Goal: Information Seeking & Learning: Learn about a topic

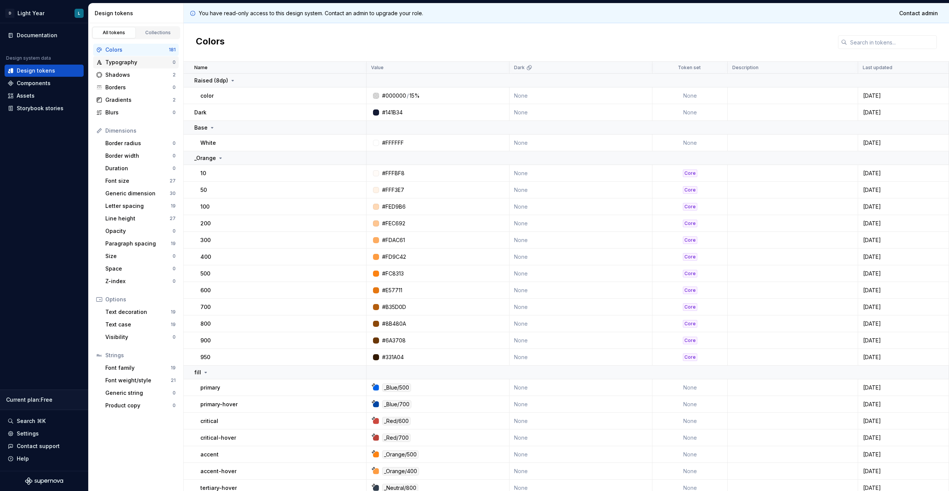
click at [116, 60] on div "Typography" at bounding box center [138, 63] width 67 height 8
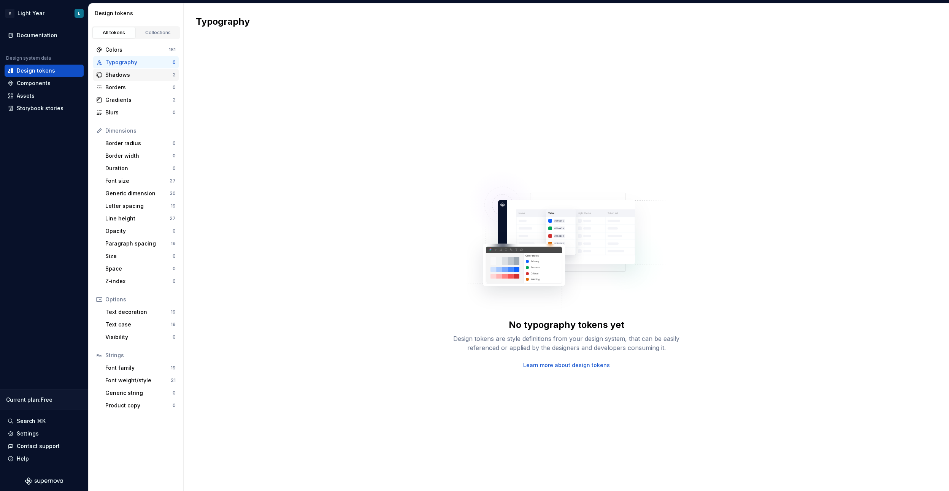
click at [118, 75] on div "Shadows" at bounding box center [138, 75] width 67 height 8
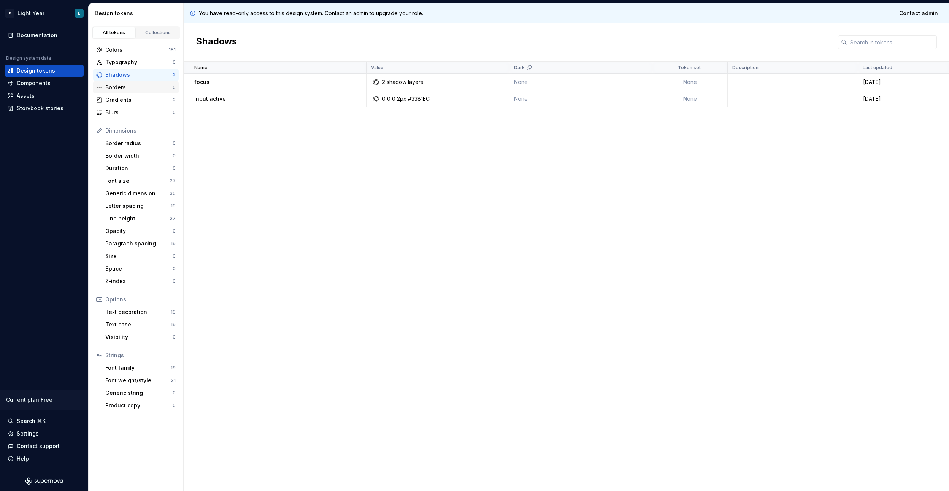
click at [121, 86] on div "Borders" at bounding box center [138, 88] width 67 height 8
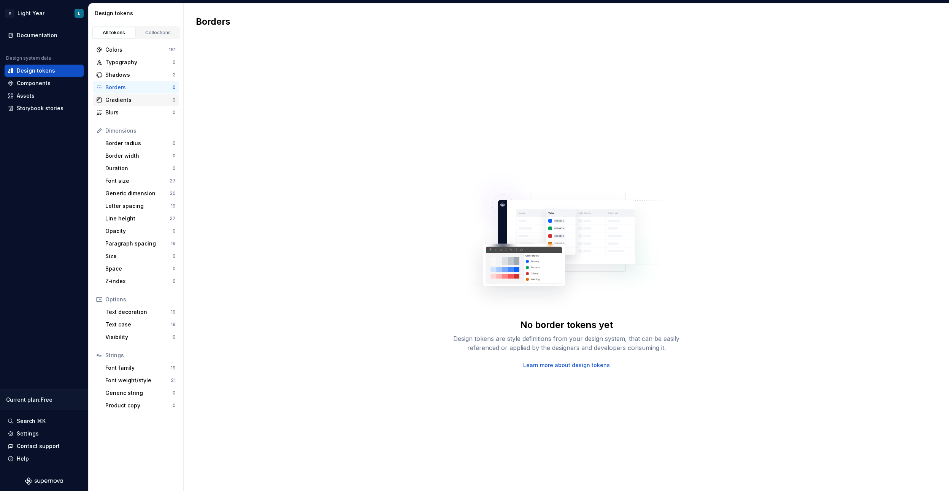
click at [122, 100] on div "Gradients" at bounding box center [138, 100] width 67 height 8
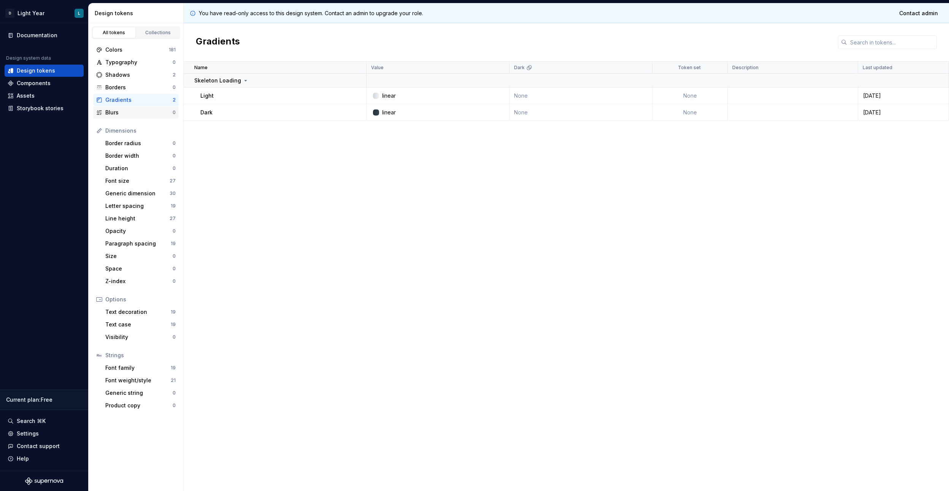
click at [118, 111] on div "Blurs" at bounding box center [138, 113] width 67 height 8
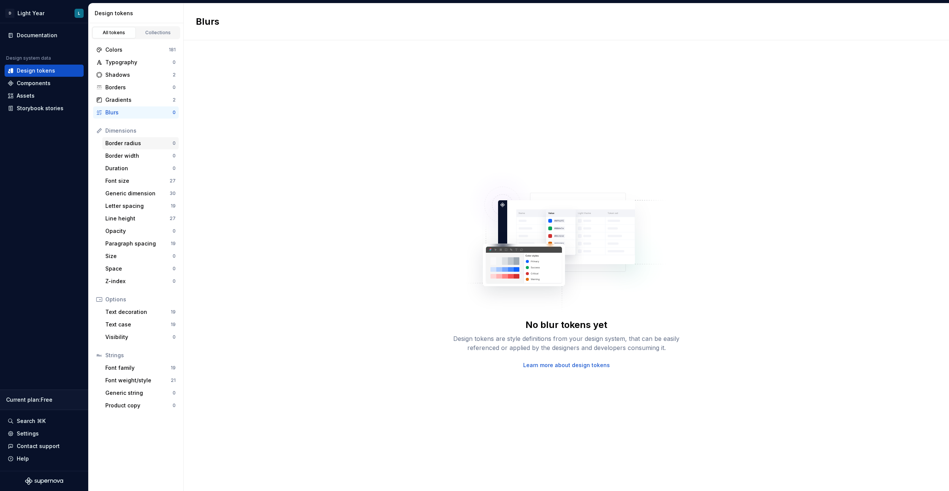
click at [118, 142] on div "Border radius" at bounding box center [138, 144] width 67 height 8
click at [122, 156] on div "Border width" at bounding box center [138, 156] width 67 height 8
click at [122, 47] on div "Colors" at bounding box center [136, 50] width 63 height 8
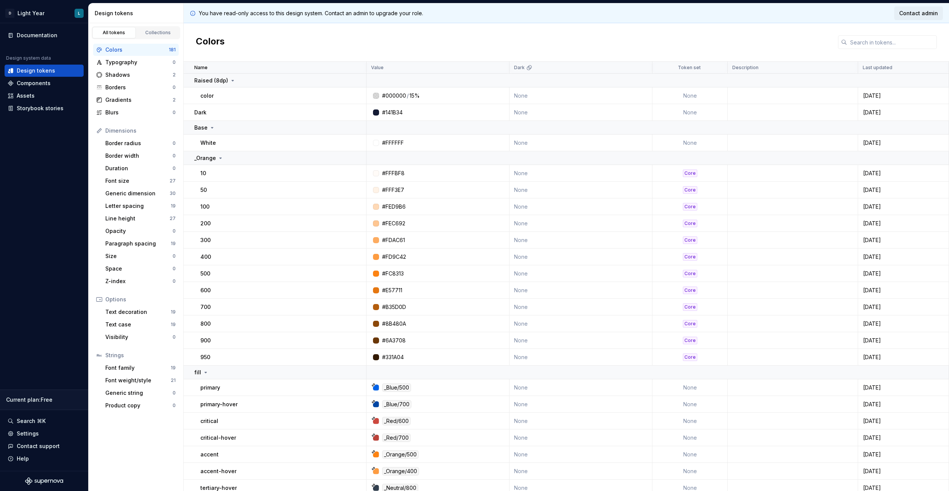
click at [914, 15] on span "Contact admin" at bounding box center [918, 14] width 39 height 8
click at [125, 257] on div "Size" at bounding box center [138, 256] width 67 height 8
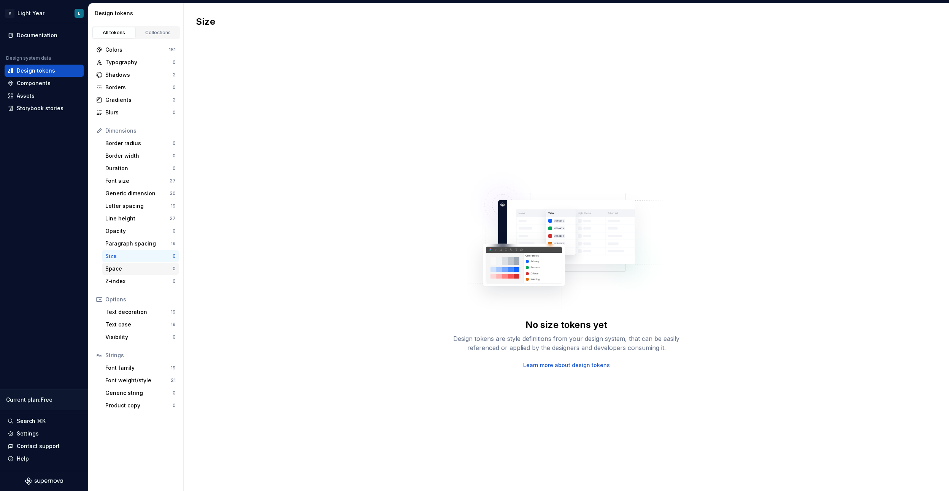
click at [122, 268] on div "Space" at bounding box center [138, 269] width 67 height 8
click at [121, 278] on div "Z-index" at bounding box center [138, 282] width 67 height 8
click at [116, 310] on div "Text decoration" at bounding box center [137, 312] width 65 height 8
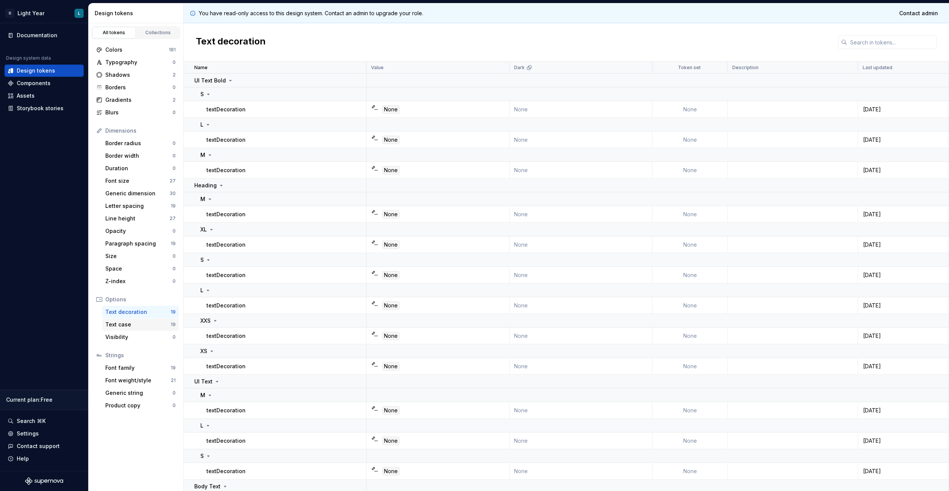
click at [117, 326] on div "Text case" at bounding box center [137, 325] width 65 height 8
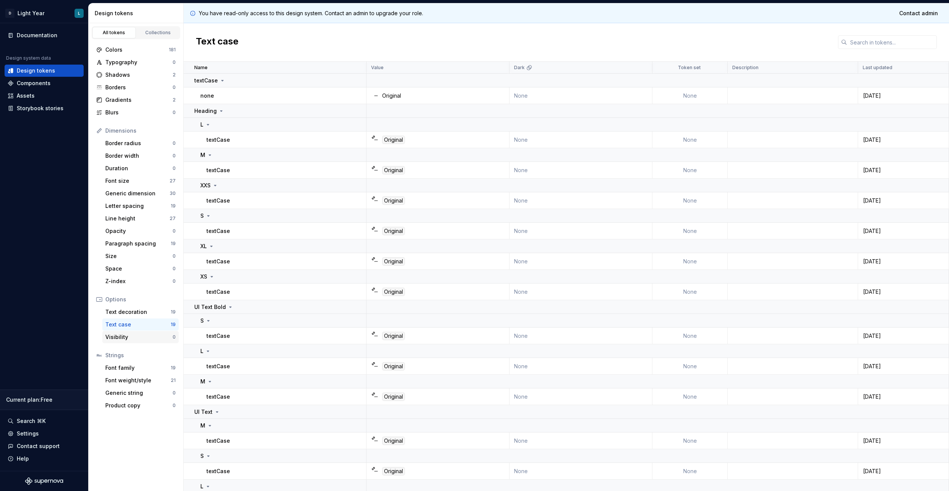
click at [117, 335] on div "Visibility" at bounding box center [138, 337] width 67 height 8
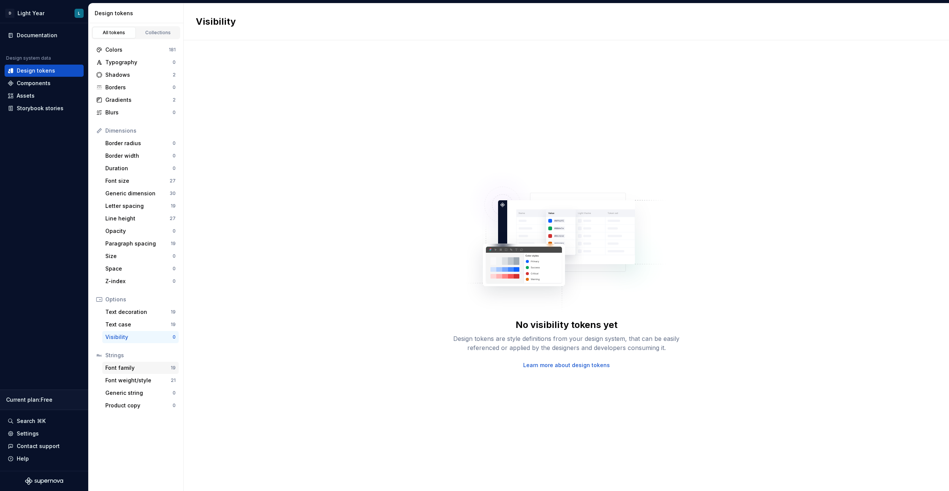
click at [119, 372] on div "Font family 19" at bounding box center [140, 368] width 76 height 12
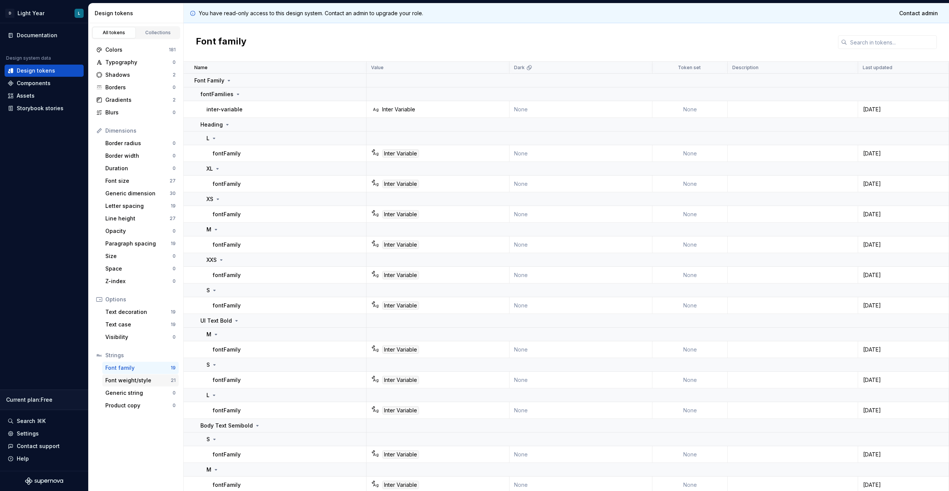
click at [125, 385] on div "Font weight/style 21" at bounding box center [140, 381] width 76 height 12
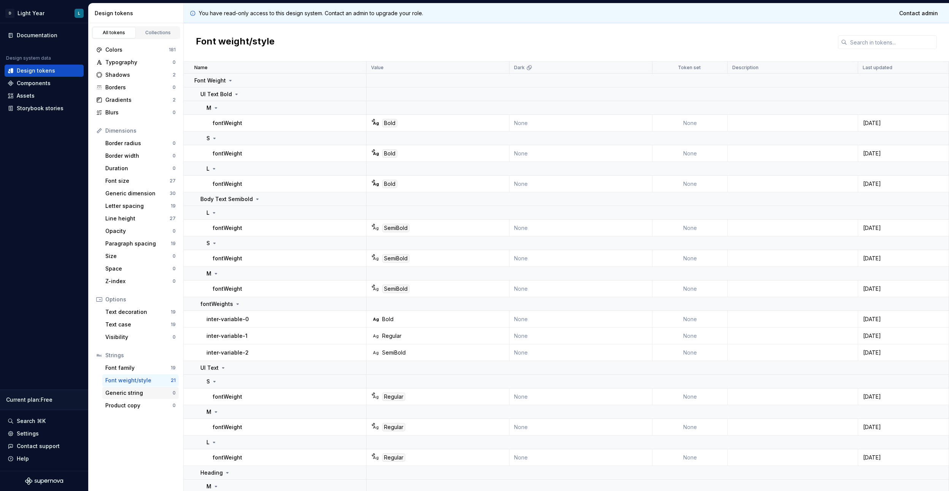
click at [126, 393] on div "Generic string" at bounding box center [138, 393] width 67 height 8
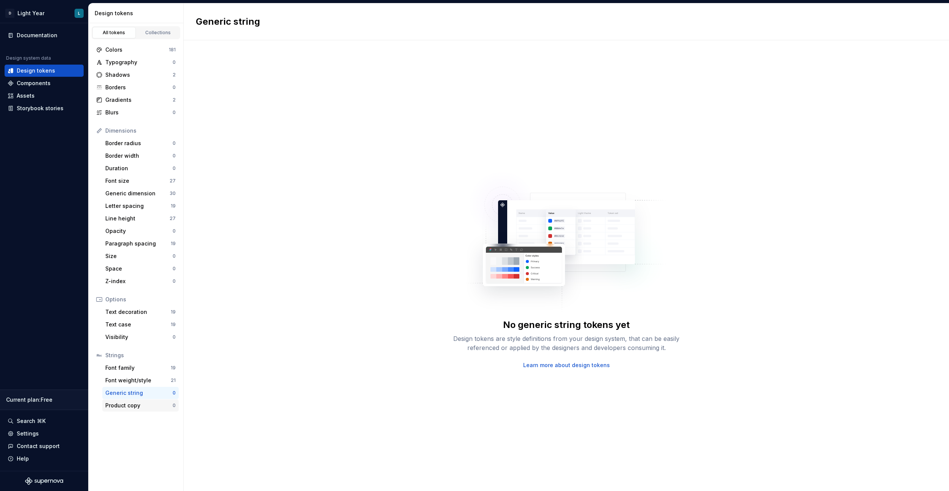
click at [124, 403] on div "Product copy" at bounding box center [138, 406] width 67 height 8
click at [138, 50] on div "Colors" at bounding box center [136, 50] width 63 height 8
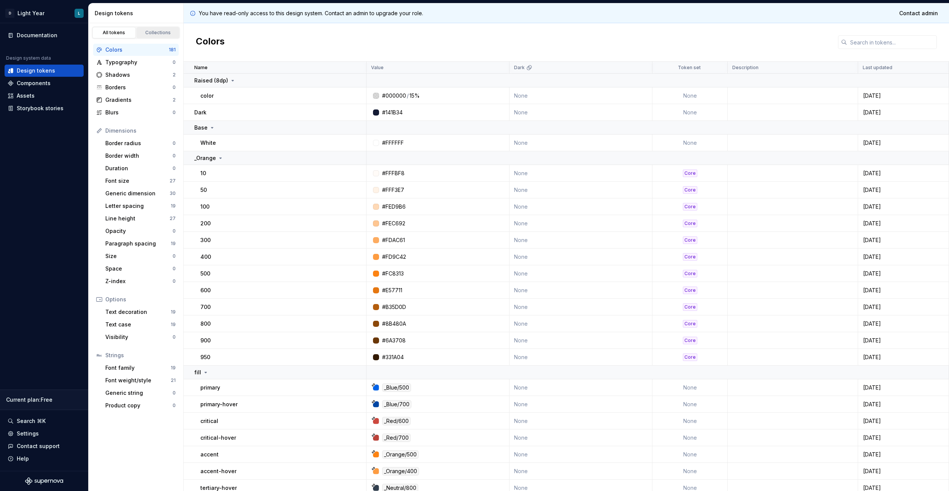
click at [152, 31] on div "Collections" at bounding box center [158, 33] width 38 height 6
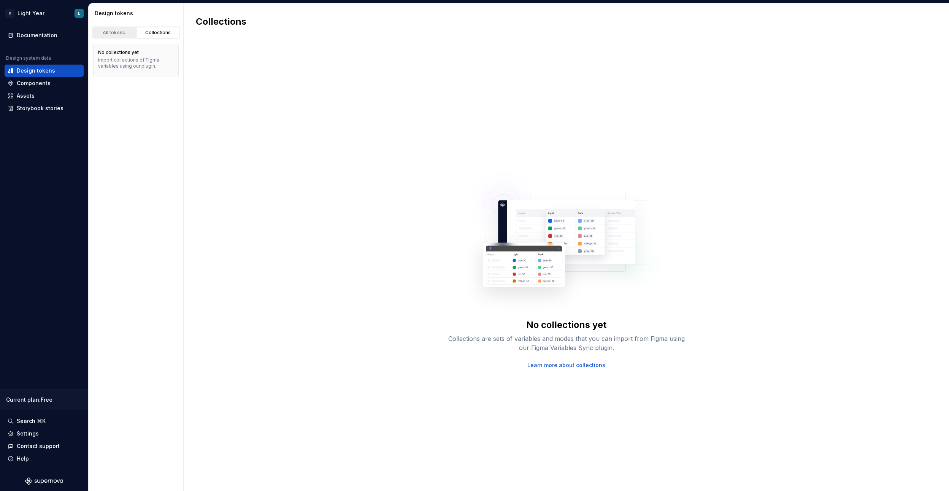
click at [114, 33] on div "All tokens" at bounding box center [114, 33] width 38 height 6
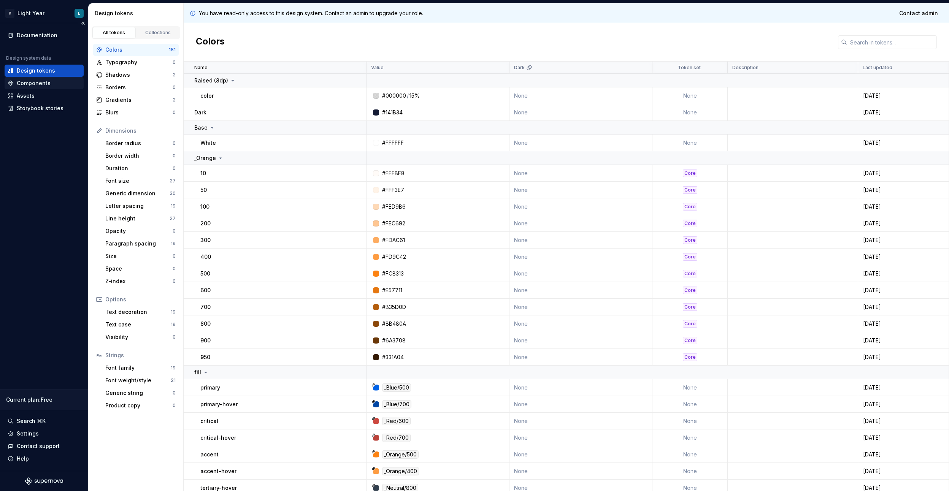
click at [33, 84] on div "Components" at bounding box center [34, 83] width 34 height 8
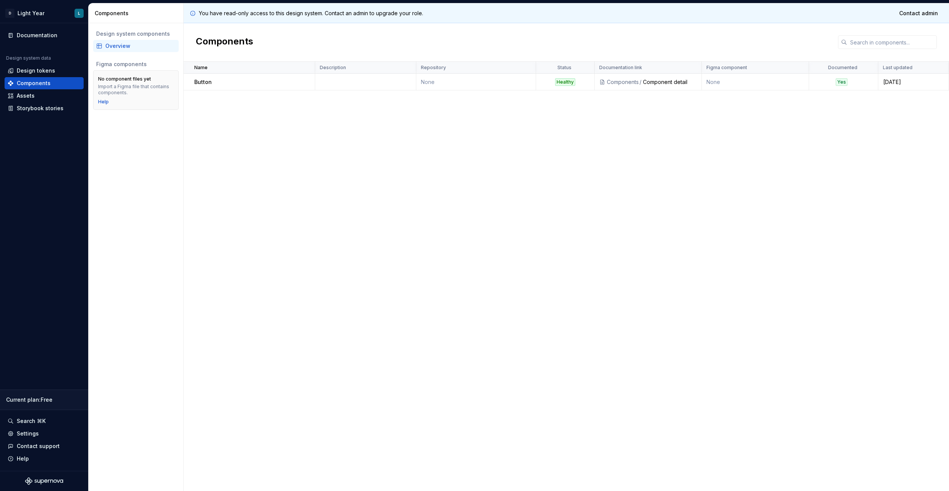
click at [206, 81] on p "Button" at bounding box center [202, 82] width 17 height 8
click at [843, 83] on div "Yes" at bounding box center [842, 82] width 12 height 8
click at [672, 82] on div "Component detail" at bounding box center [670, 82] width 54 height 8
click at [713, 86] on td "None" at bounding box center [755, 82] width 107 height 17
click at [560, 81] on div "Healthy" at bounding box center [565, 82] width 20 height 8
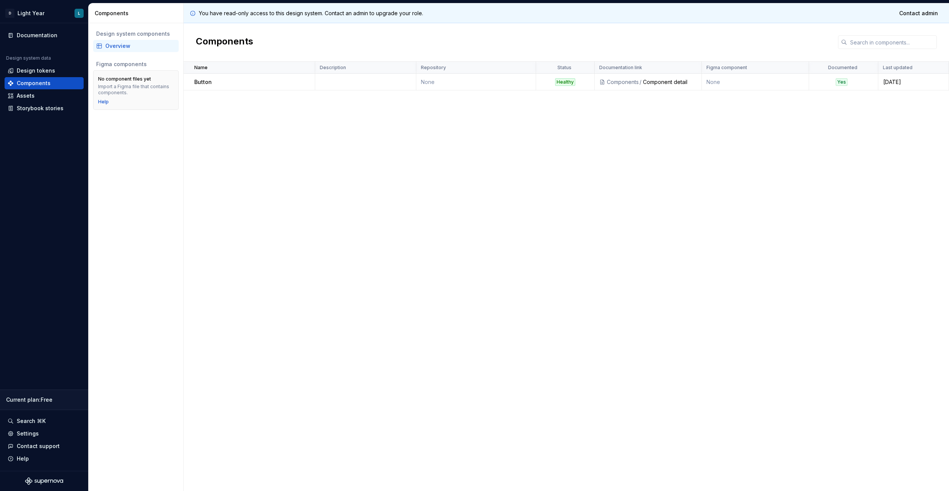
click at [431, 83] on td "None" at bounding box center [475, 82] width 119 height 17
click at [364, 83] on td at bounding box center [365, 82] width 101 height 17
drag, startPoint x: 289, startPoint y: 81, endPoint x: 295, endPoint y: 83, distance: 6.3
click at [289, 81] on div "Button" at bounding box center [254, 82] width 120 height 8
click at [627, 84] on div "Components" at bounding box center [623, 82] width 32 height 8
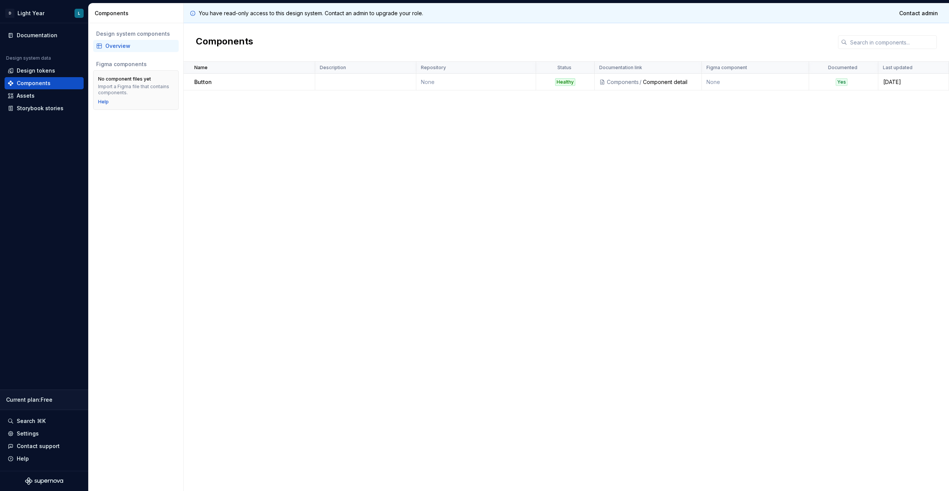
click at [719, 82] on td "None" at bounding box center [755, 82] width 107 height 17
click at [719, 83] on td "None" at bounding box center [755, 82] width 107 height 17
click at [451, 79] on td "None" at bounding box center [475, 82] width 119 height 17
click at [42, 97] on div "Assets" at bounding box center [44, 96] width 73 height 8
